Goal: Transaction & Acquisition: Purchase product/service

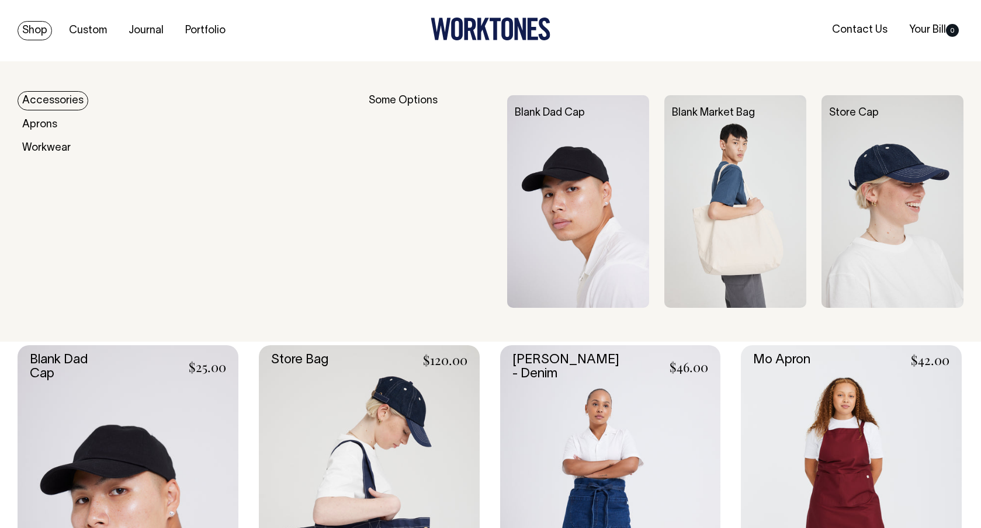
click at [550, 214] on img at bounding box center [578, 201] width 142 height 213
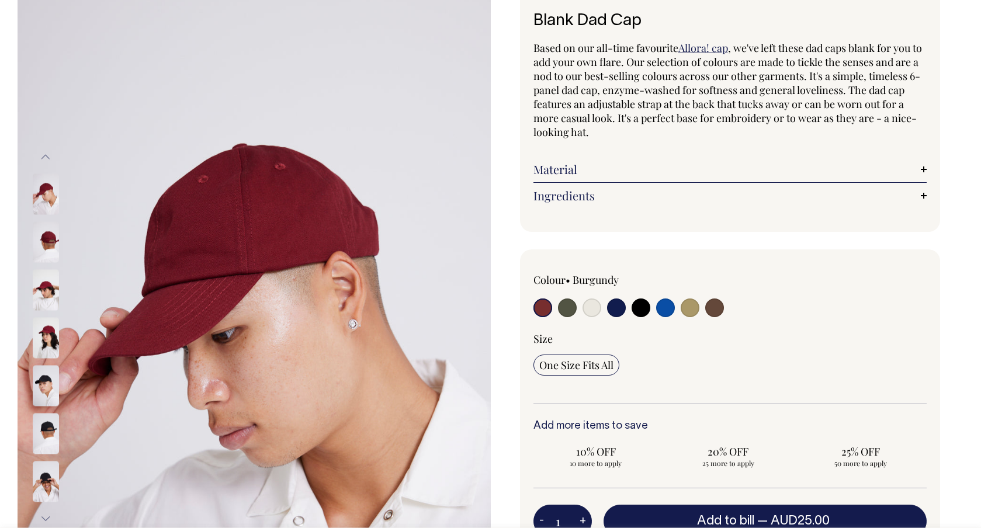
click at [642, 311] on input "radio" at bounding box center [641, 308] width 19 height 19
radio input "true"
select select "Black"
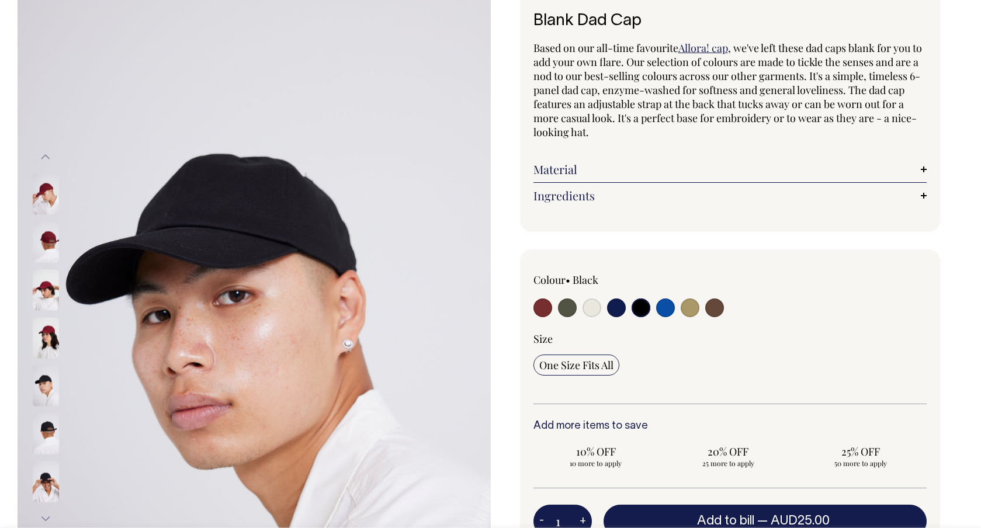
scroll to position [78, 0]
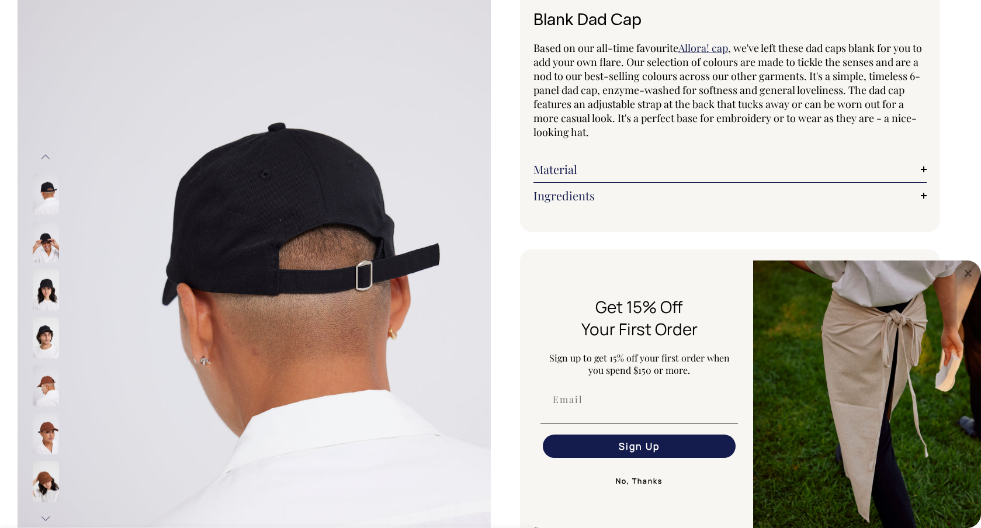
click at [972, 282] on img "FLYOUT Form" at bounding box center [867, 395] width 228 height 268
click at [972, 279] on icon "Close dialog" at bounding box center [968, 273] width 14 height 14
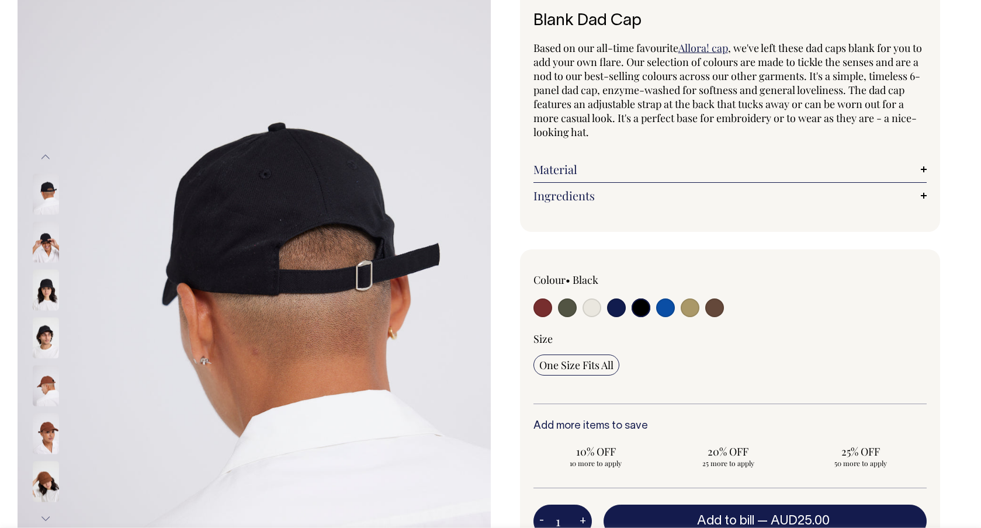
click at [49, 258] on img at bounding box center [46, 241] width 26 height 41
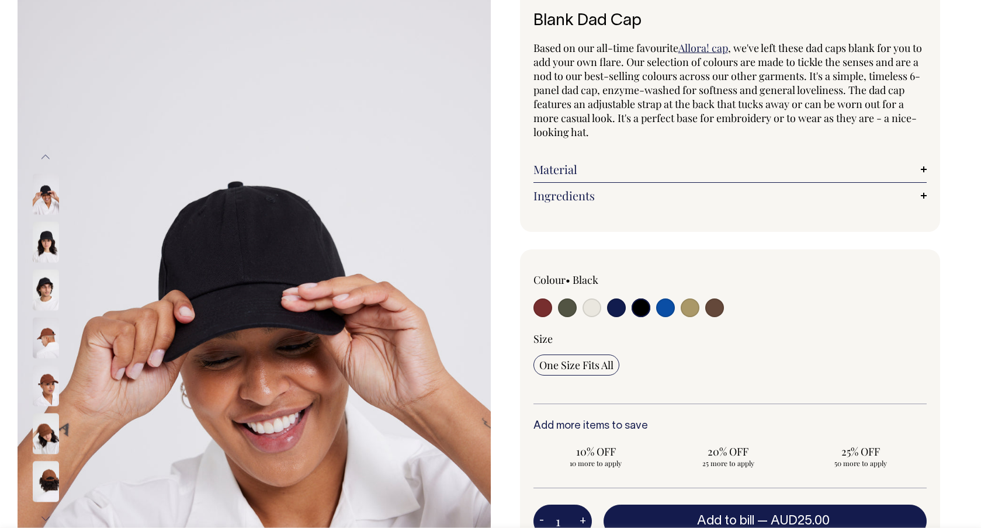
click at [48, 302] on img at bounding box center [46, 289] width 26 height 41
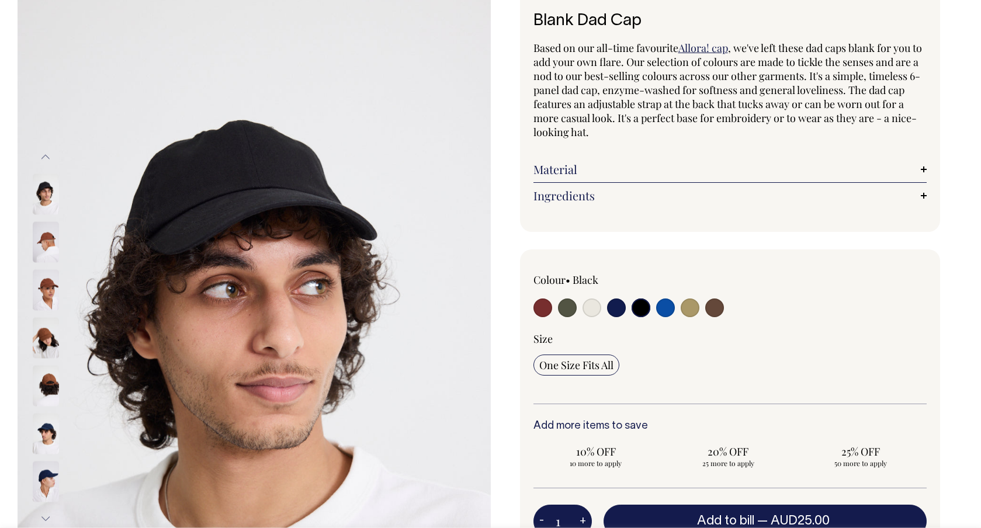
click at [41, 196] on img at bounding box center [46, 194] width 26 height 41
click at [46, 281] on img at bounding box center [46, 289] width 26 height 41
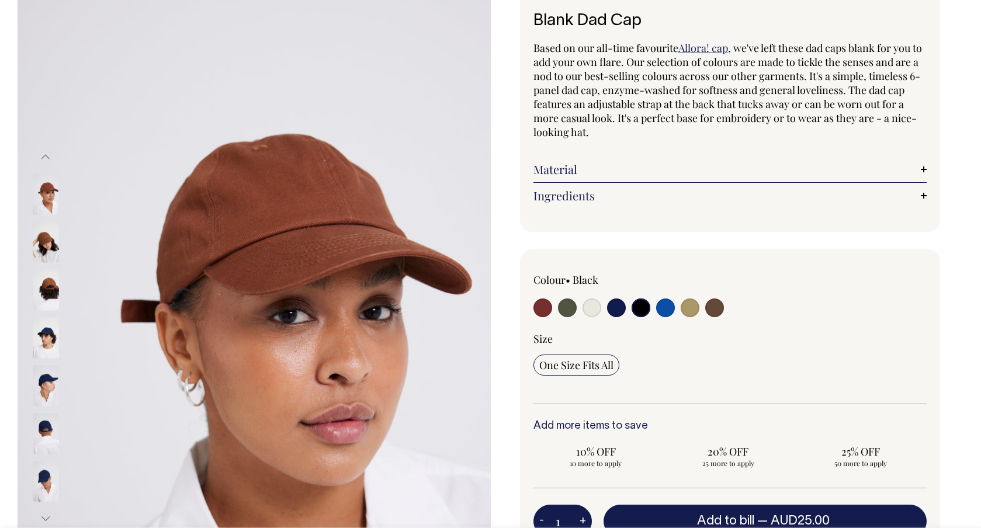
click at [63, 190] on div at bounding box center [61, 194] width 58 height 48
click at [645, 307] on input "radio" at bounding box center [641, 308] width 19 height 19
